Goal: Information Seeking & Learning: Learn about a topic

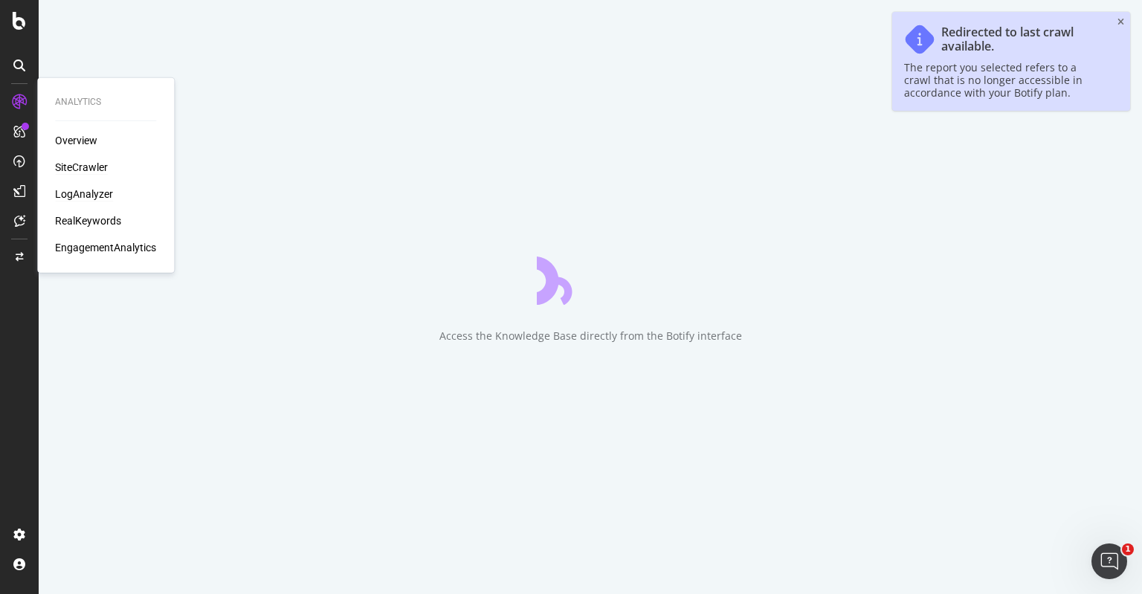
click at [97, 193] on div "LogAnalyzer" at bounding box center [84, 194] width 58 height 15
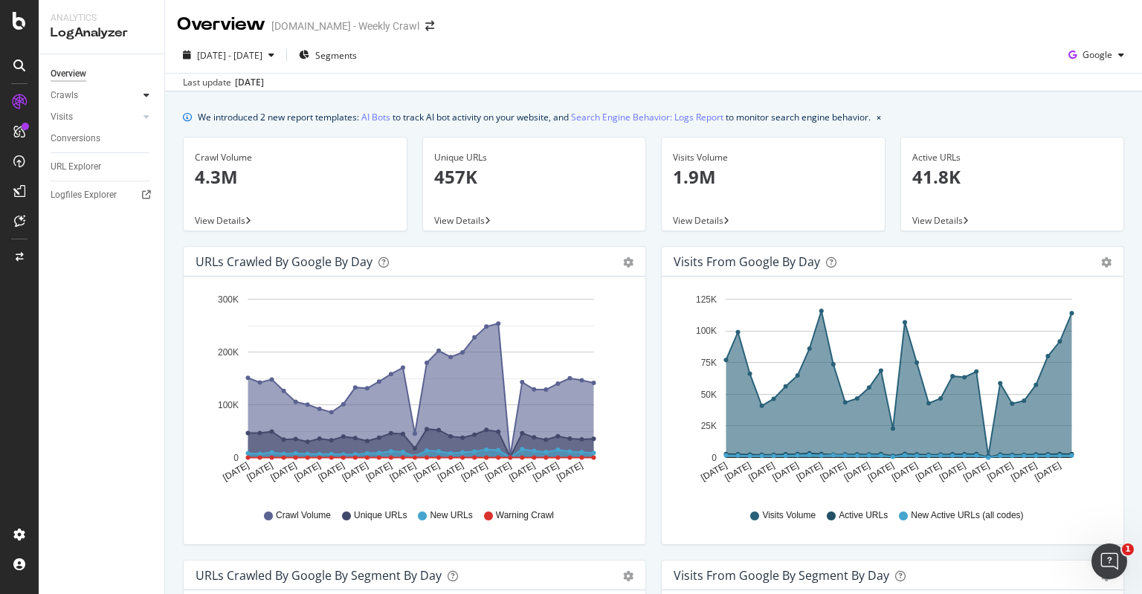
click at [140, 97] on div at bounding box center [146, 95] width 15 height 15
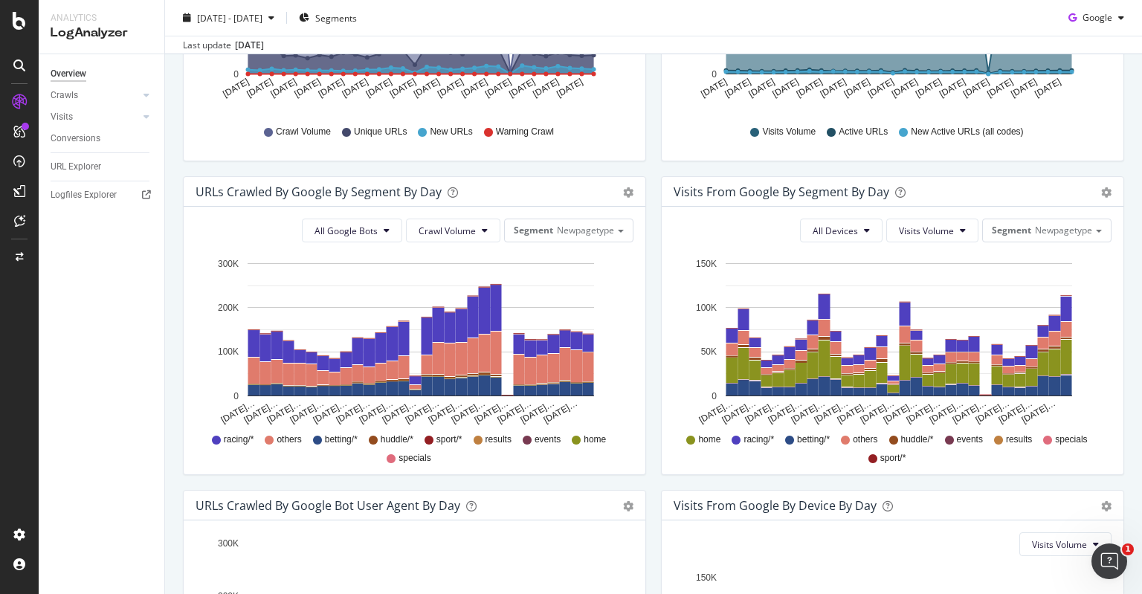
scroll to position [198, 0]
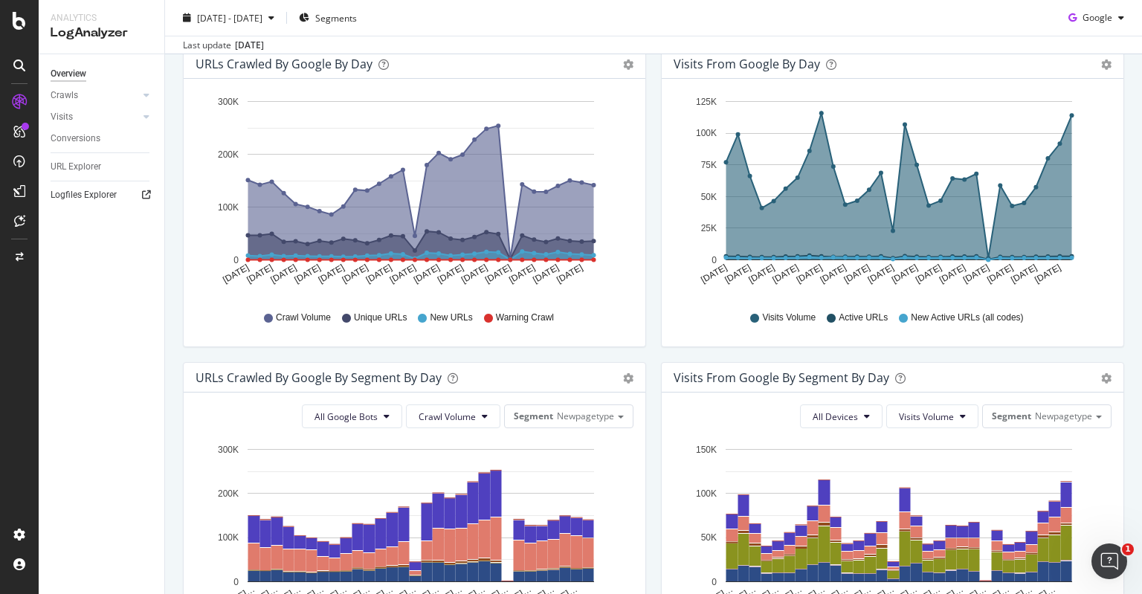
click at [118, 197] on link "Logfiles Explorer" at bounding box center [102, 195] width 103 height 16
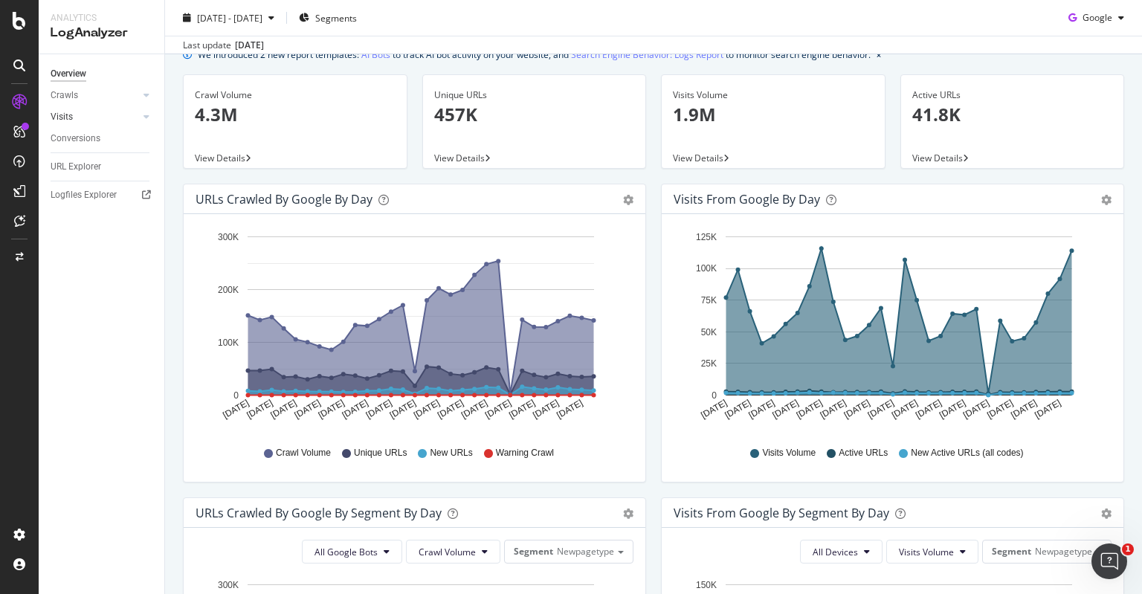
scroll to position [0, 0]
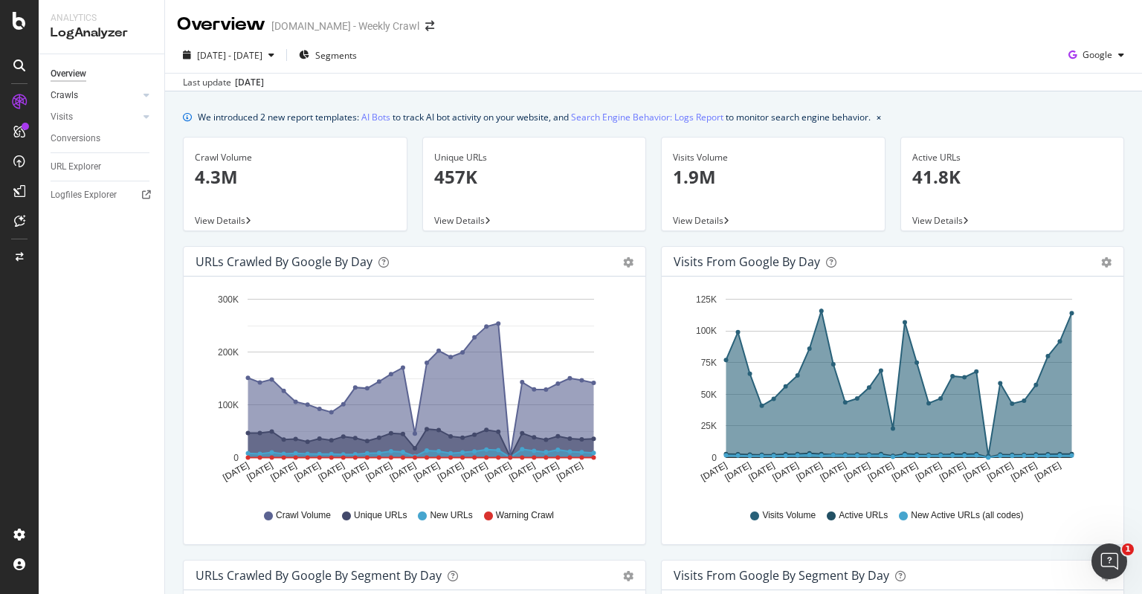
click at [112, 98] on link "Crawls" at bounding box center [95, 96] width 89 height 16
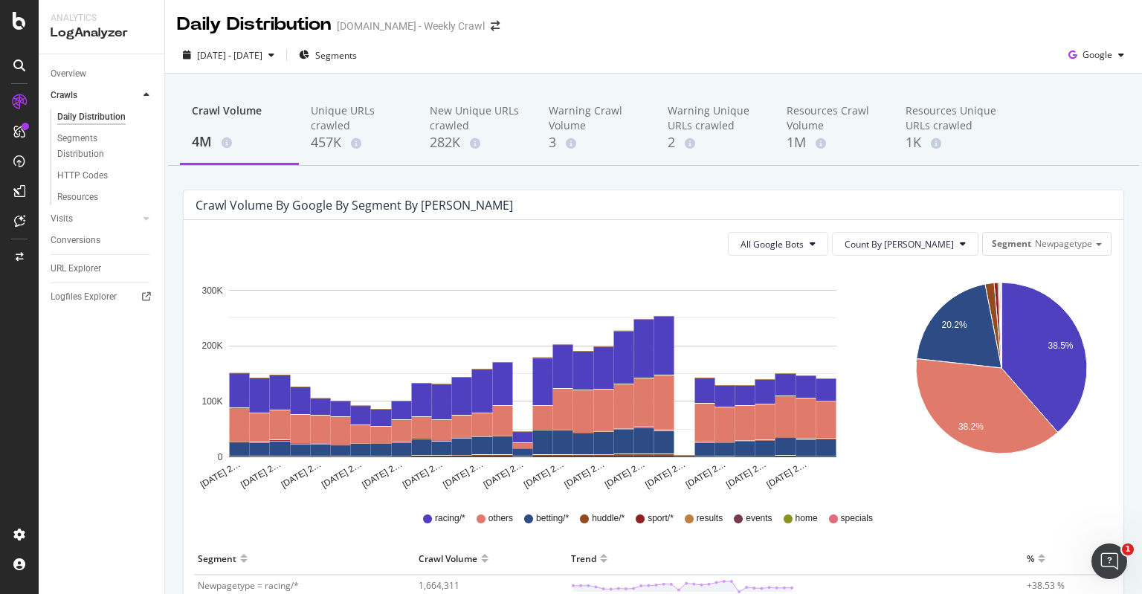
click at [172, 222] on div "Crawl Volume 4M Unique URLs crawled 457K New Unique URLs crawled 282K Warning C…" at bounding box center [653, 488] width 977 height 829
click at [107, 156] on div "Segments Distribution" at bounding box center [98, 146] width 83 height 31
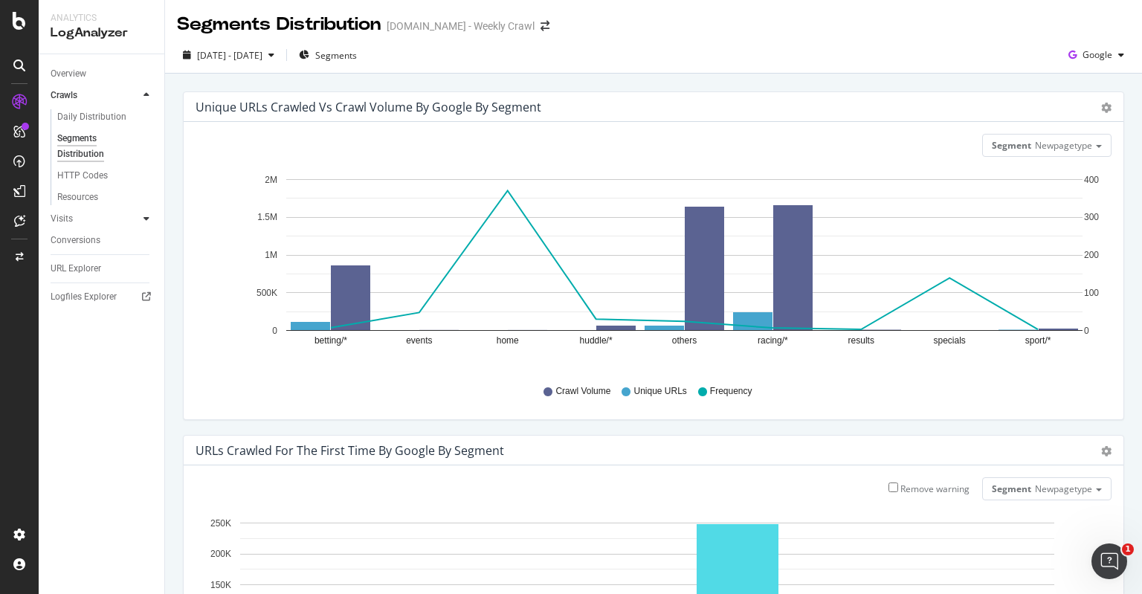
click at [147, 219] on icon at bounding box center [147, 218] width 6 height 9
click at [147, 94] on icon at bounding box center [147, 95] width 6 height 9
click at [207, 164] on div "Segment Newpagetype Hold CTRL while clicking to filter the report. betting/* ev…" at bounding box center [654, 271] width 940 height 298
click at [95, 78] on link "Overview" at bounding box center [102, 74] width 103 height 16
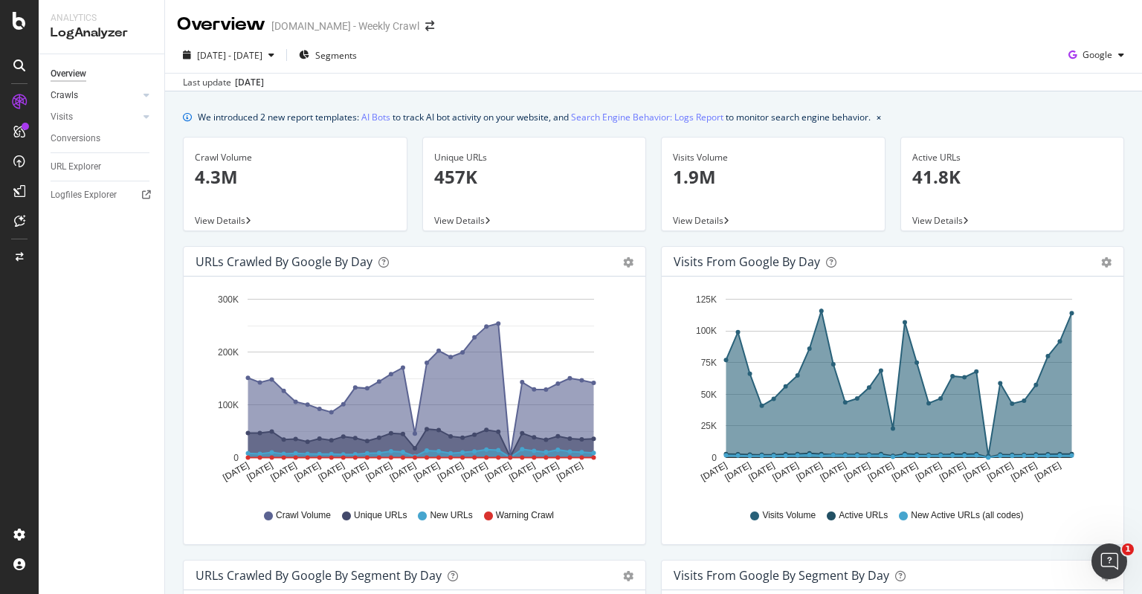
click at [137, 91] on div at bounding box center [131, 95] width 15 height 15
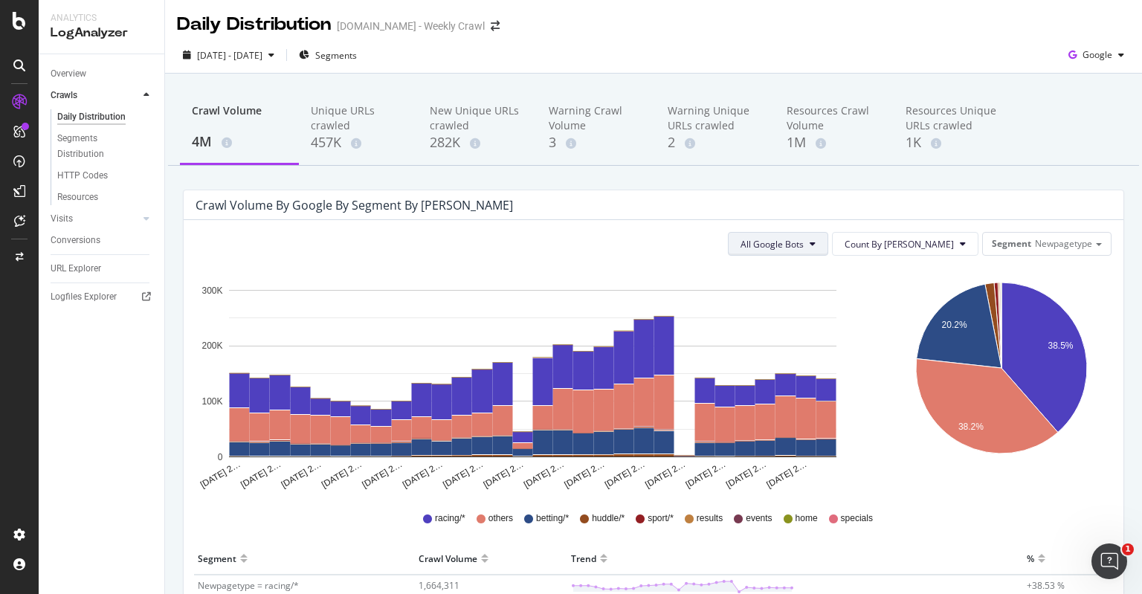
click at [804, 242] on span "All Google Bots" at bounding box center [772, 244] width 63 height 13
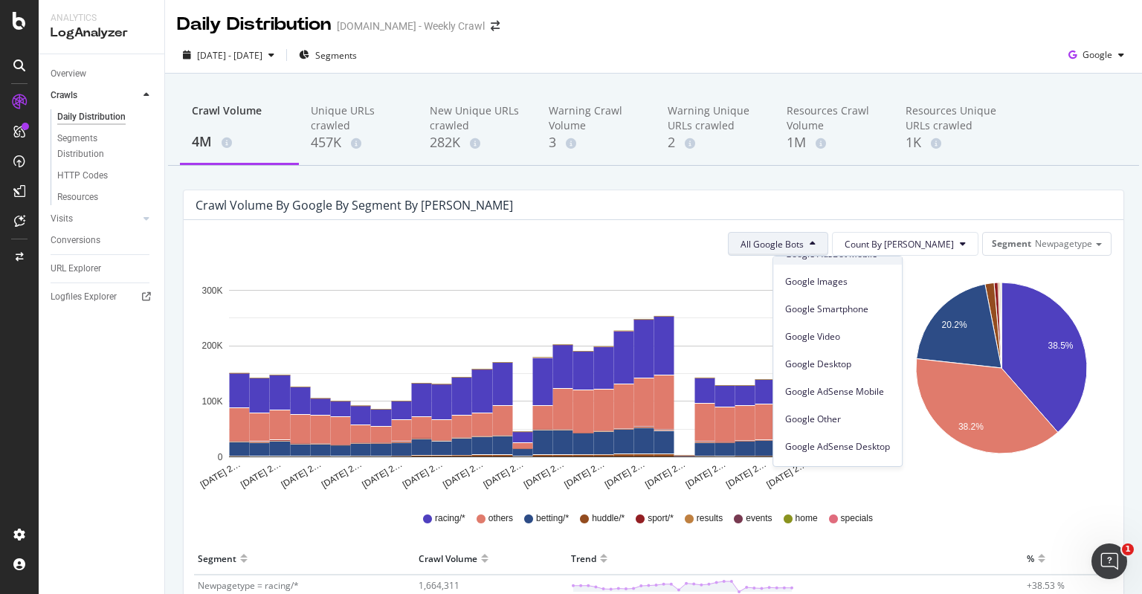
scroll to position [126, 0]
click at [642, 252] on div "All Google Bots Count By Day Segment Newpagetype" at bounding box center [654, 244] width 916 height 24
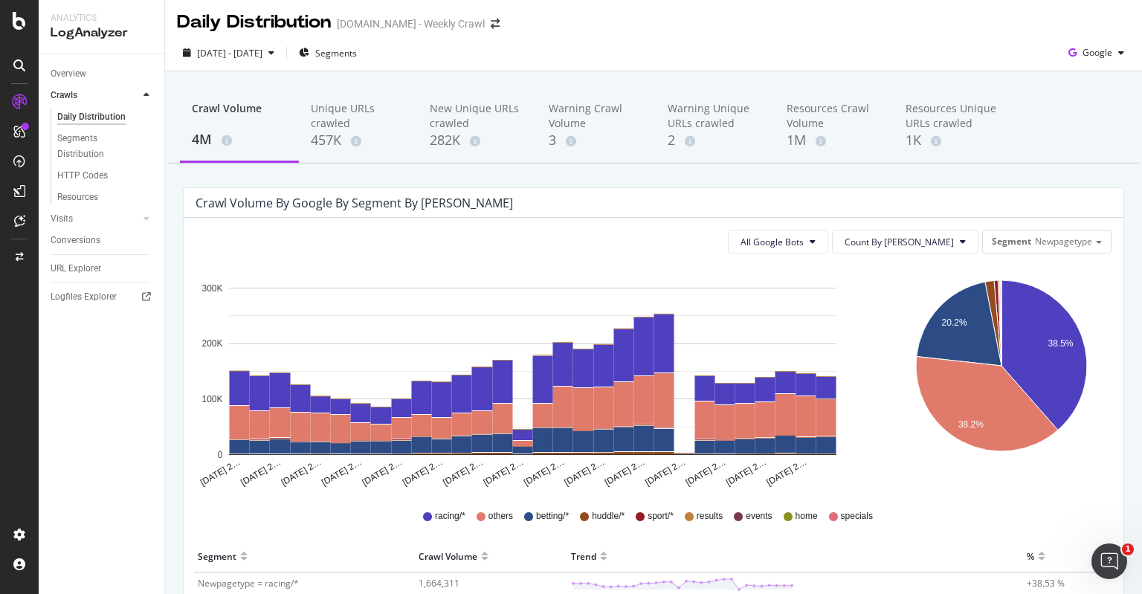
scroll to position [0, 0]
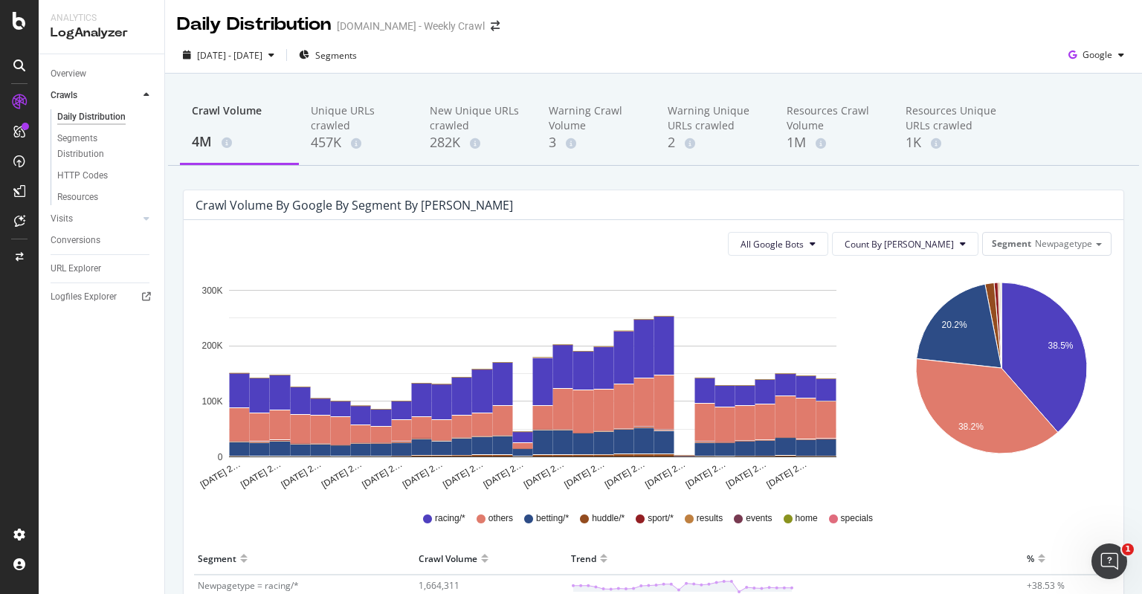
click at [170, 231] on div "Crawl Volume 4M Unique URLs crawled 457K New Unique URLs crawled 282K Warning C…" at bounding box center [653, 488] width 977 height 829
click at [97, 217] on link "Visits" at bounding box center [95, 219] width 89 height 16
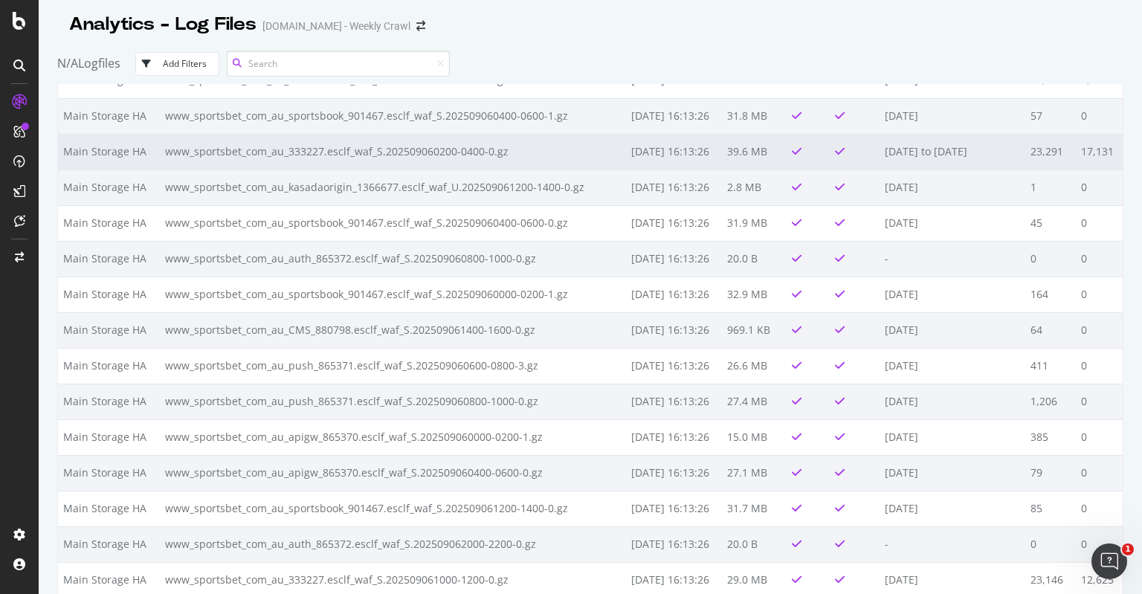
scroll to position [446, 0]
